Goal: Information Seeking & Learning: Find specific fact

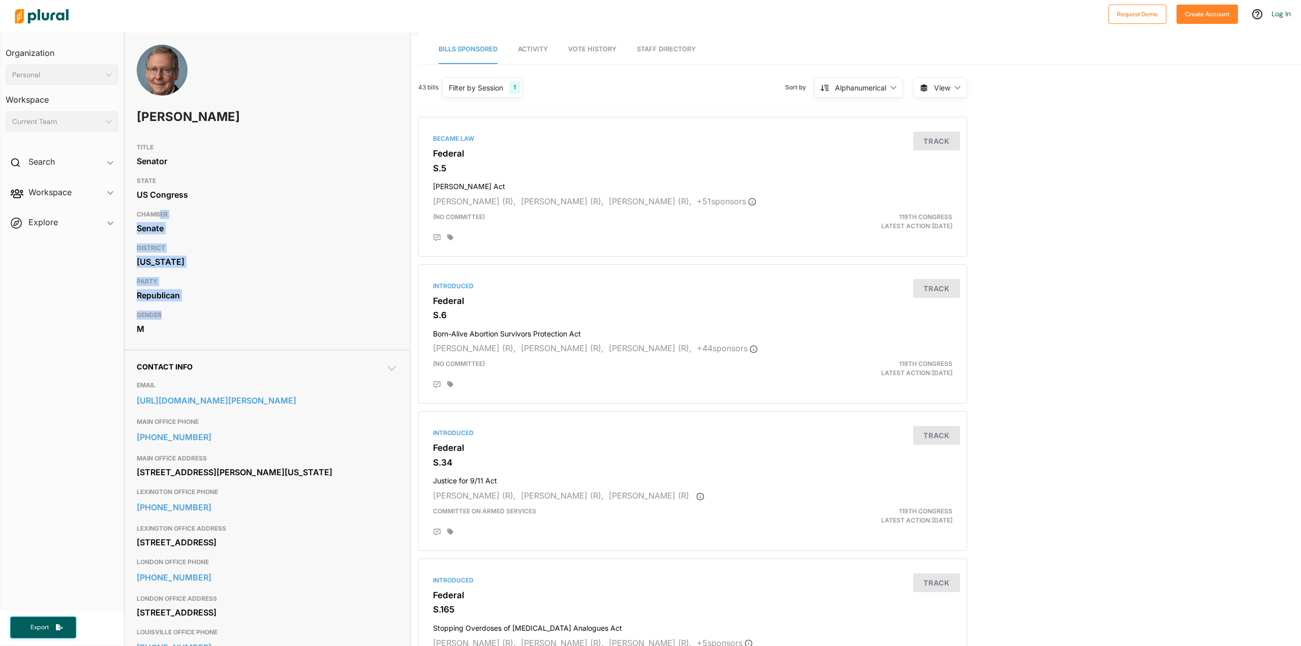
drag, startPoint x: 160, startPoint y: 221, endPoint x: 190, endPoint y: 314, distance: 97.9
click at [190, 312] on div "TITLE Senator STATE US Congress CHAMBER Senate DISTRICT [US_STATE] PARTY Republ…" at bounding box center [268, 238] width 286 height 201
click at [191, 320] on h3 "GENDER" at bounding box center [267, 315] width 261 height 12
drag, startPoint x: 196, startPoint y: 328, endPoint x: 196, endPoint y: 210, distance: 117.4
click at [196, 215] on div "TITLE Senator STATE US Congress CHAMBER Senate DISTRICT [US_STATE] PARTY Republ…" at bounding box center [268, 238] width 286 height 201
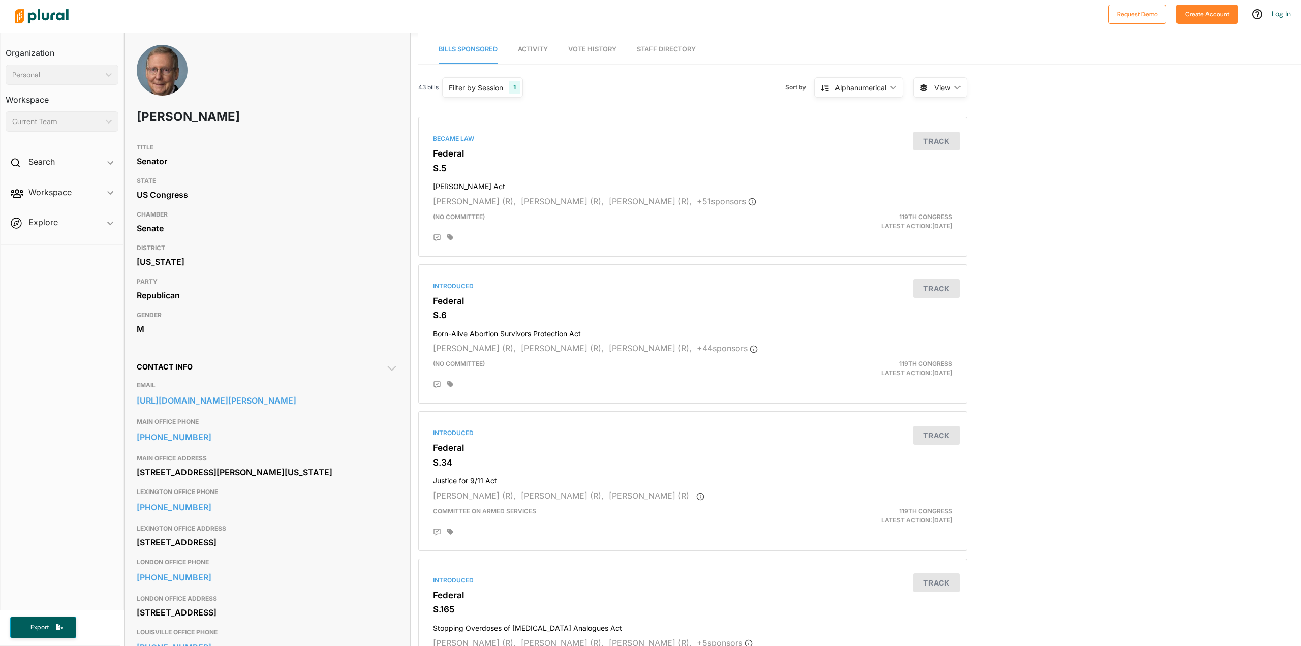
click at [198, 191] on div "US Congress" at bounding box center [267, 194] width 261 height 15
drag, startPoint x: 187, startPoint y: 167, endPoint x: 200, endPoint y: 289, distance: 122.7
click at [206, 266] on div "TITLE Senator STATE US Congress CHAMBER Senate DISTRICT [US_STATE] PARTY Republ…" at bounding box center [268, 238] width 286 height 201
click at [194, 316] on h3 "GENDER" at bounding box center [267, 315] width 261 height 12
drag, startPoint x: 165, startPoint y: 320, endPoint x: 163, endPoint y: 195, distance: 125.1
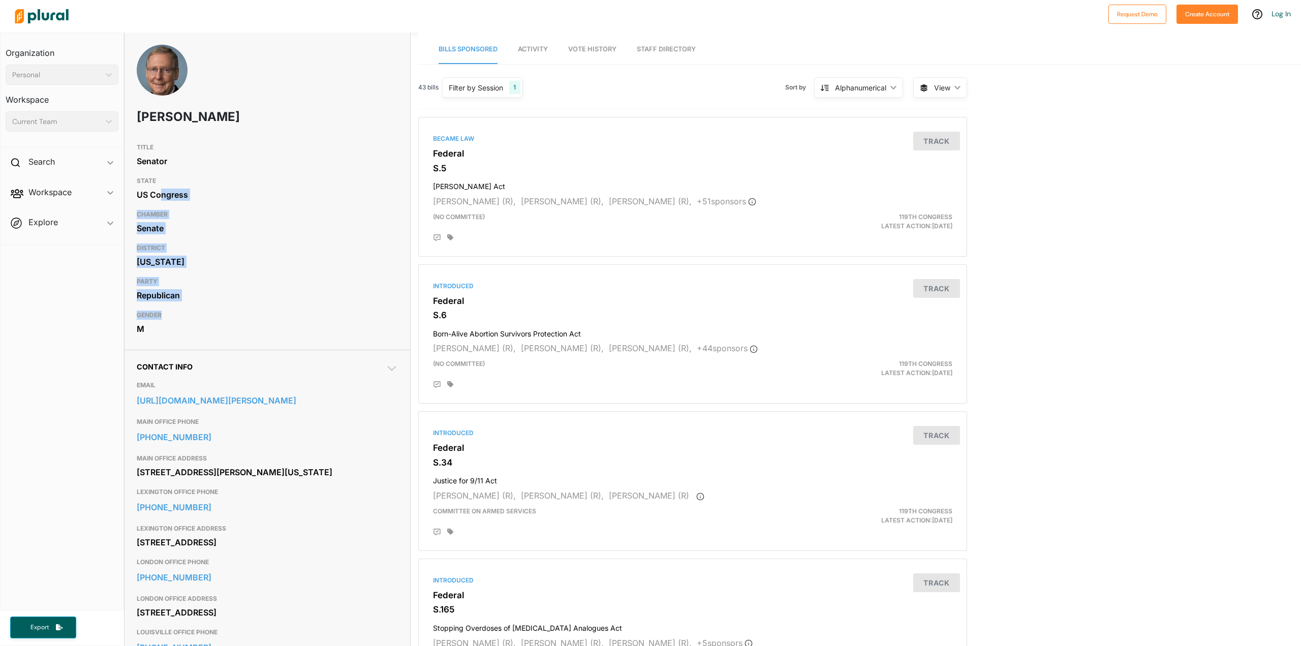
click at [162, 199] on div "TITLE Senator STATE US Congress CHAMBER Senate DISTRICT [US_STATE] PARTY Republ…" at bounding box center [268, 238] width 286 height 201
click at [176, 175] on h3 "STATE" at bounding box center [267, 181] width 261 height 12
drag, startPoint x: 167, startPoint y: 164, endPoint x: 168, endPoint y: 314, distance: 149.4
click at [171, 292] on div "TITLE Senator STATE US Congress CHAMBER Senate DISTRICT [US_STATE] PARTY Republ…" at bounding box center [268, 238] width 286 height 201
click at [168, 314] on h3 "GENDER" at bounding box center [267, 315] width 261 height 12
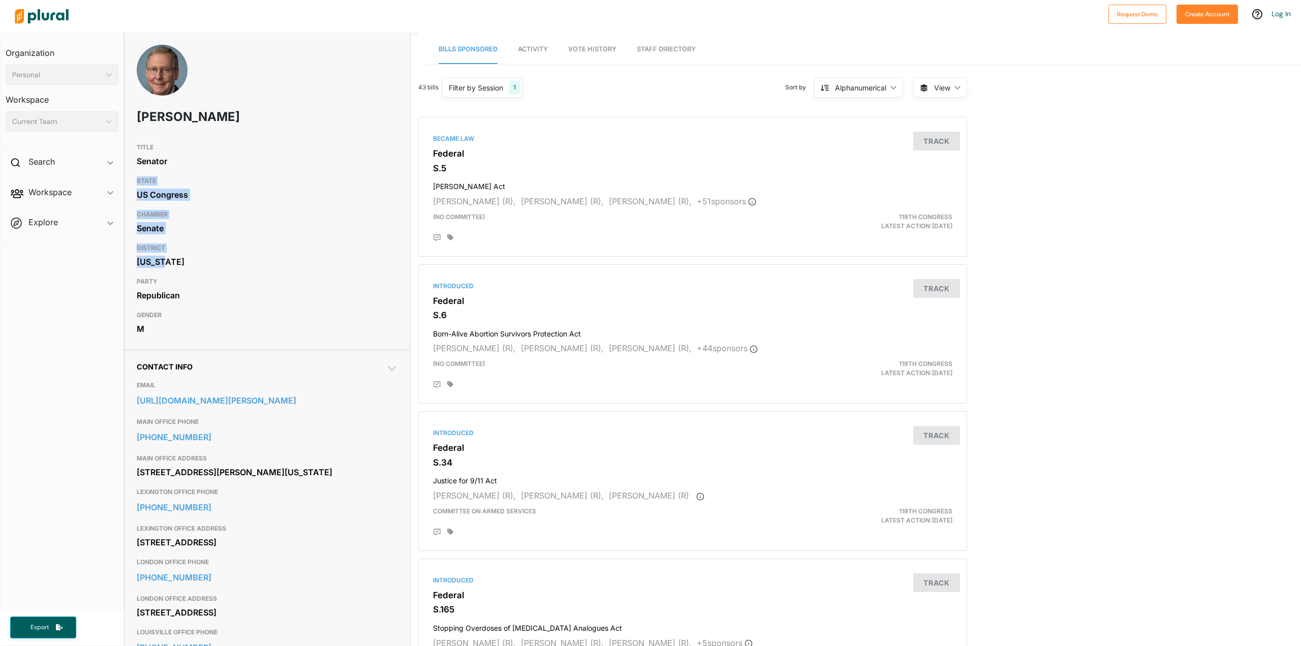
drag, startPoint x: 160, startPoint y: 251, endPoint x: 168, endPoint y: 137, distance: 113.7
click at [171, 149] on div "TITLE Senator STATE US Congress CHAMBER Senate DISTRICT [US_STATE] PARTY Republ…" at bounding box center [268, 238] width 286 height 201
click at [168, 137] on div "[PERSON_NAME]" at bounding box center [268, 92] width 286 height 94
drag, startPoint x: 156, startPoint y: 134, endPoint x: 170, endPoint y: 246, distance: 113.7
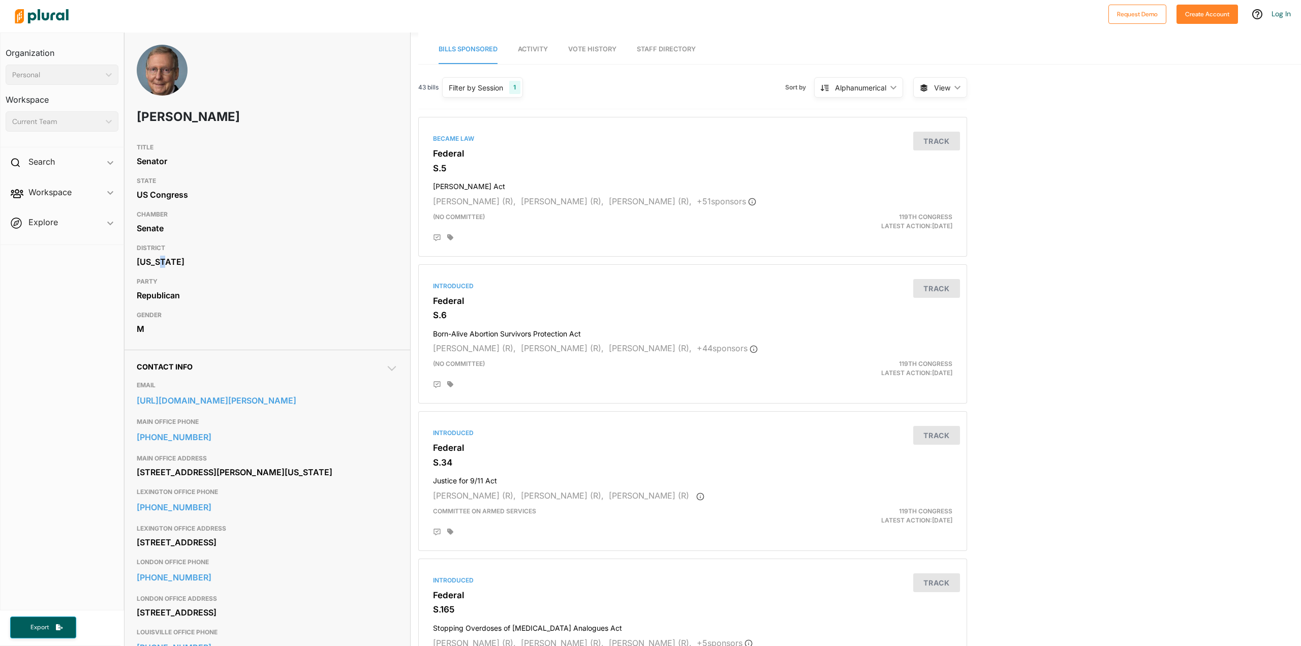
click at [162, 265] on div "[US_STATE]" at bounding box center [267, 261] width 261 height 15
drag, startPoint x: 158, startPoint y: 265, endPoint x: 174, endPoint y: 168, distance: 98.3
click at [173, 180] on div "TITLE Senator STATE US Congress CHAMBER Senate DISTRICT [US_STATE] PARTY Republ…" at bounding box center [268, 238] width 286 height 201
click at [174, 167] on div "Senator" at bounding box center [267, 160] width 261 height 15
drag, startPoint x: 148, startPoint y: 219, endPoint x: 165, endPoint y: 319, distance: 101.0
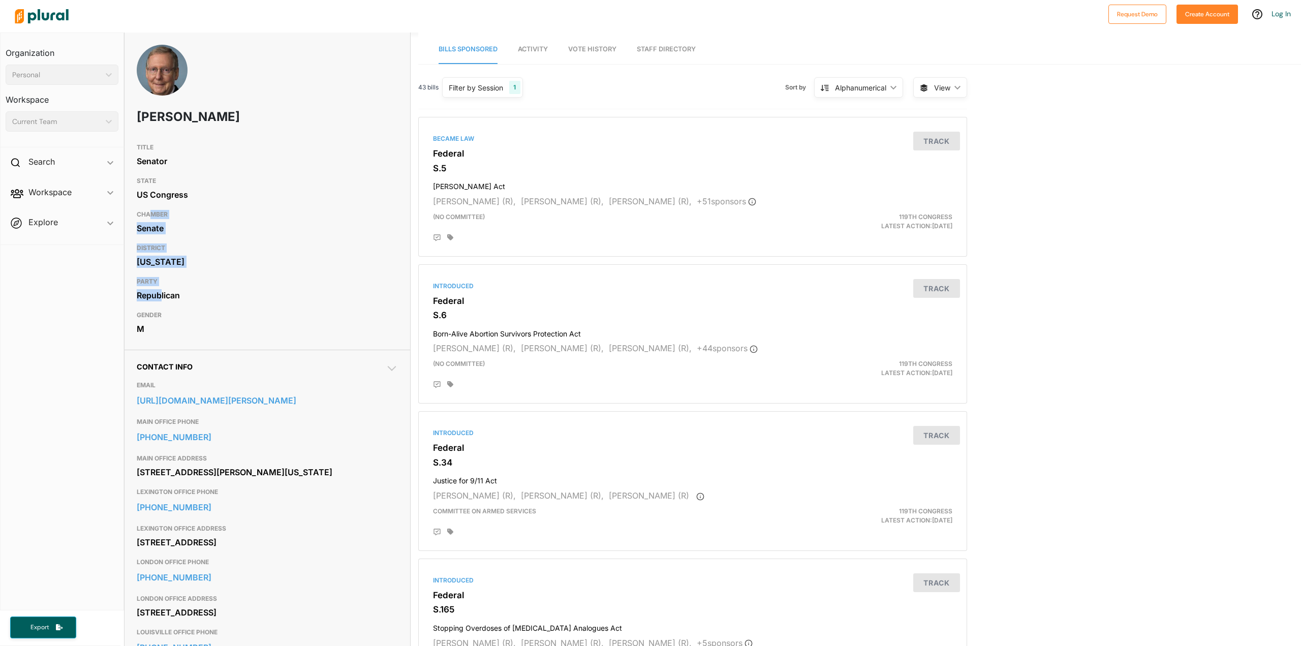
click at [163, 310] on div "TITLE Senator STATE US Congress CHAMBER Senate DISTRICT [US_STATE] PARTY Republ…" at bounding box center [268, 238] width 286 height 201
drag, startPoint x: 152, startPoint y: 128, endPoint x: 163, endPoint y: 264, distance: 136.6
click at [167, 285] on h3 "PARTY" at bounding box center [267, 281] width 261 height 12
drag, startPoint x: 169, startPoint y: 223, endPoint x: 179, endPoint y: 180, distance: 43.4
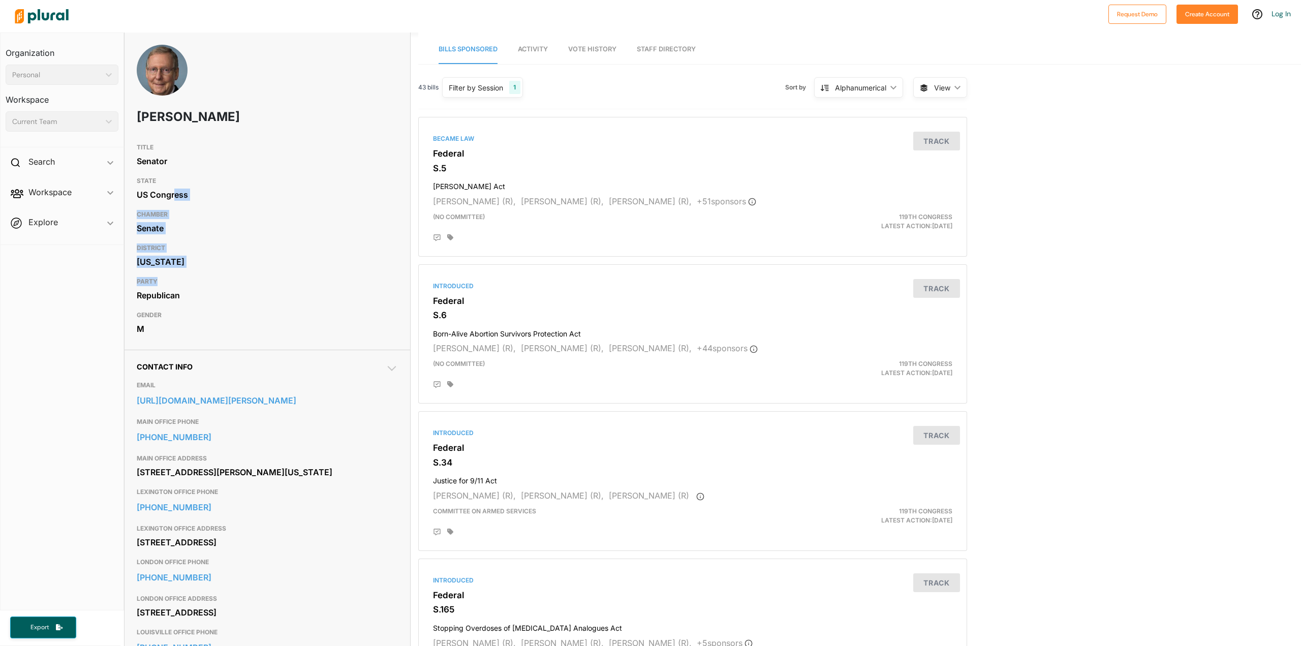
click at [176, 190] on div "TITLE Senator STATE US Congress CHAMBER Senate DISTRICT [US_STATE] PARTY Republ…" at bounding box center [268, 238] width 286 height 201
drag, startPoint x: 179, startPoint y: 180, endPoint x: 211, endPoint y: 302, distance: 126.1
click at [199, 234] on div "TITLE Senator STATE US Congress CHAMBER Senate DISTRICT [US_STATE] PARTY Republ…" at bounding box center [268, 238] width 286 height 201
drag, startPoint x: 211, startPoint y: 302, endPoint x: 223, endPoint y: 257, distance: 46.6
click at [221, 266] on div "TITLE Senator STATE US Congress CHAMBER Senate DISTRICT [US_STATE] PARTY Republ…" at bounding box center [268, 238] width 286 height 201
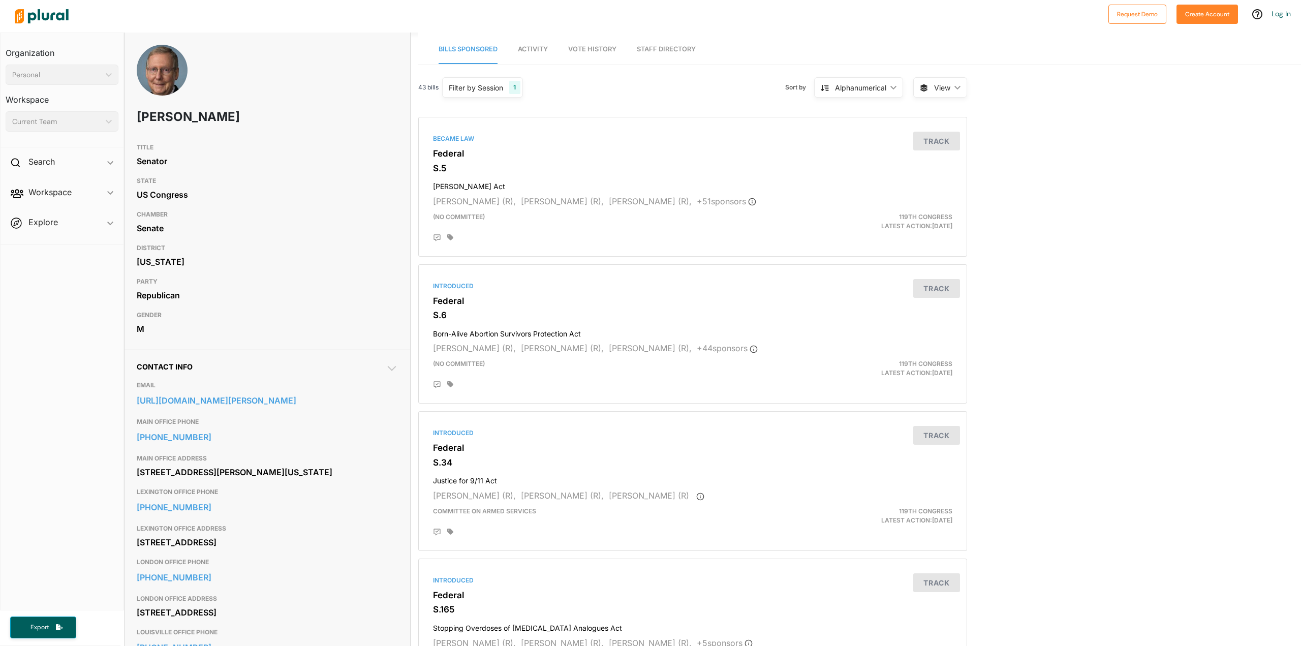
click at [376, 254] on h3 "DISTRICT" at bounding box center [267, 248] width 261 height 12
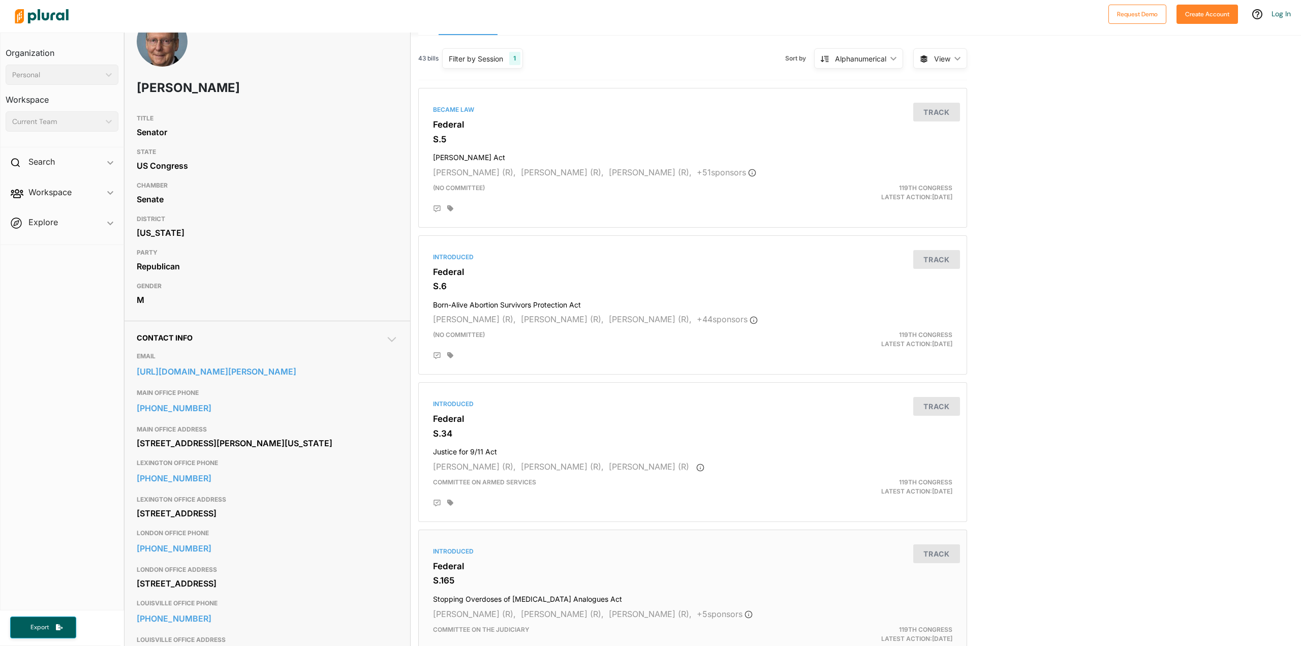
scroll to position [203, 0]
